Goal: Find specific page/section: Find specific page/section

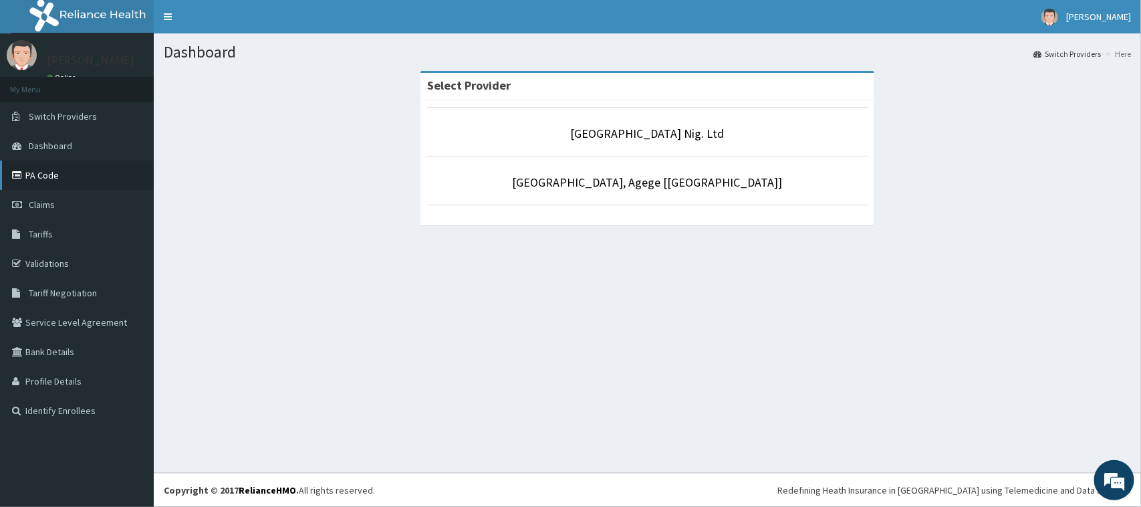
click at [74, 177] on link "PA Code" at bounding box center [77, 174] width 154 height 29
click at [31, 177] on link "PA Code" at bounding box center [77, 174] width 154 height 29
